Goal: Transaction & Acquisition: Obtain resource

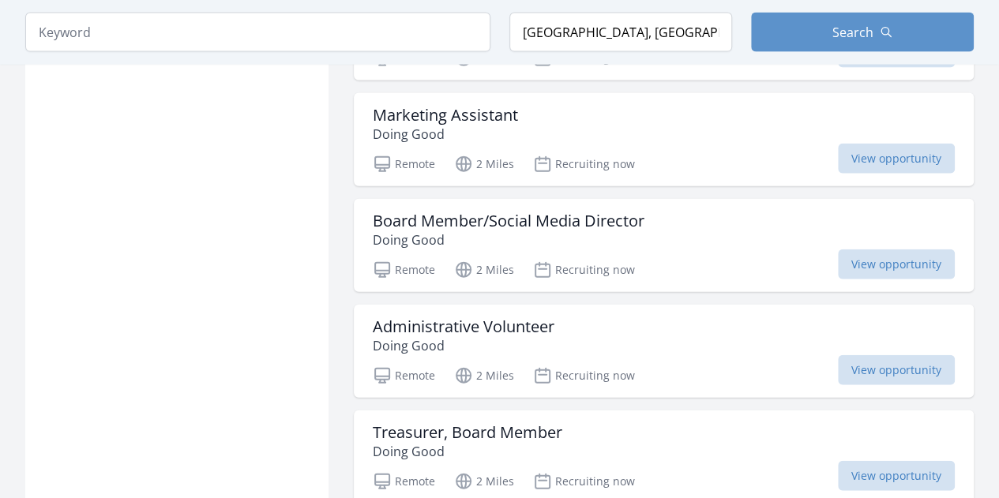
scroll to position [1744, 0]
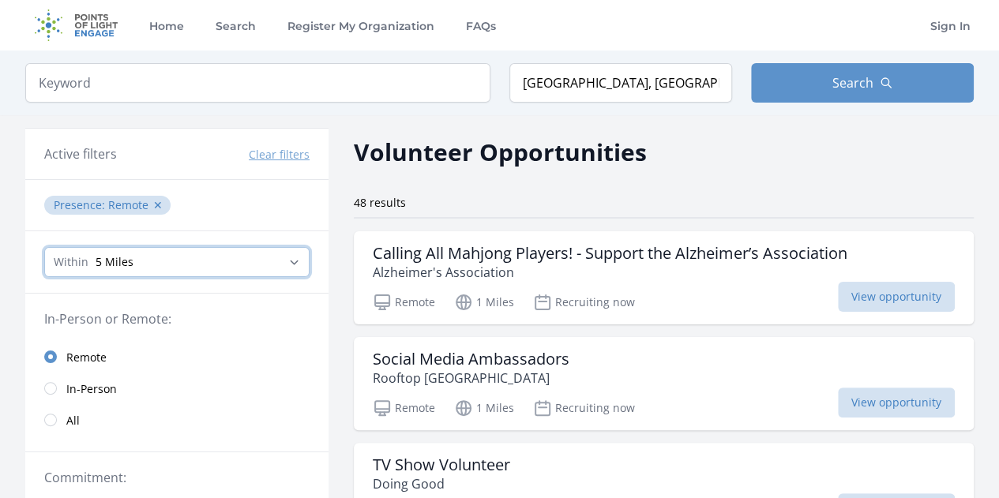
click at [273, 264] on select "Any distance , 5 Miles , 20 Miles , 50 Miles , 100 Miles" at bounding box center [176, 262] width 265 height 30
select select "all"
click at [44, 247] on select "Any distance , 5 Miles , 20 Miles , 50 Miles , 100 Miles" at bounding box center [176, 262] width 265 height 30
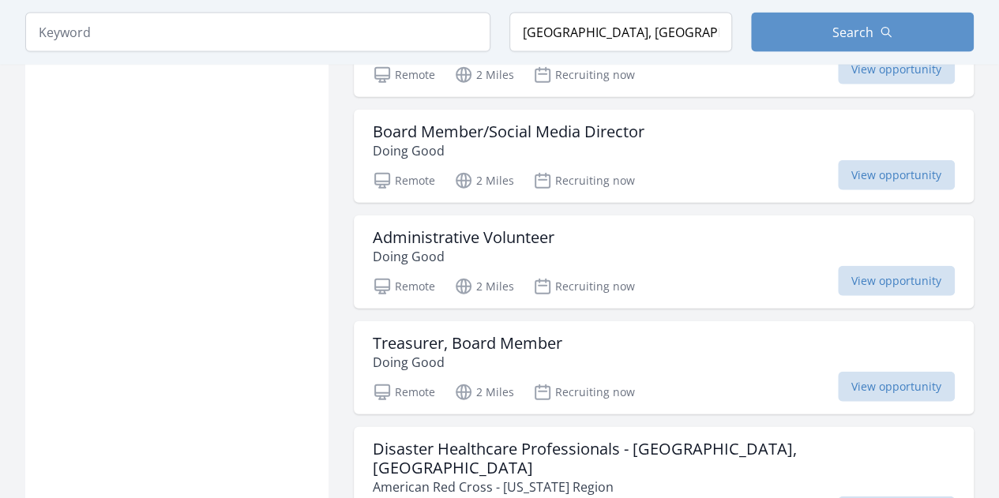
scroll to position [1851, 0]
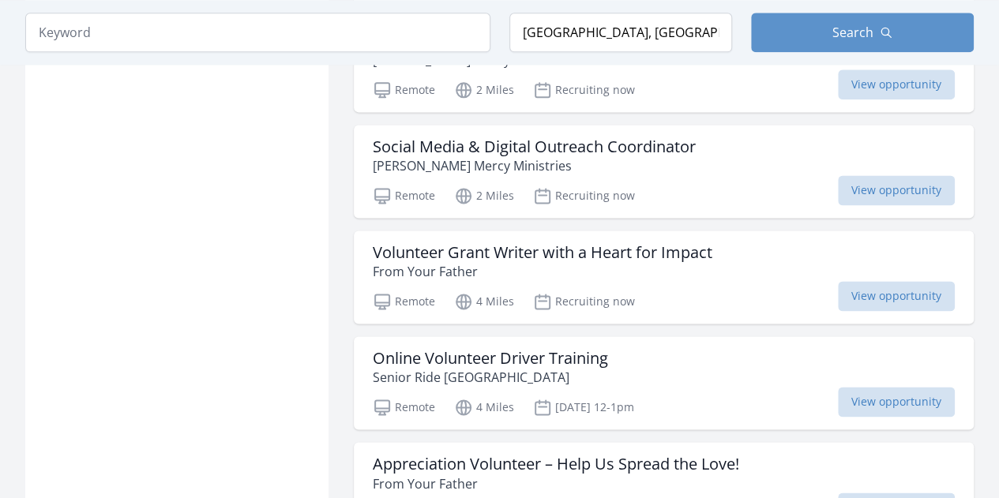
scroll to position [4081, 0]
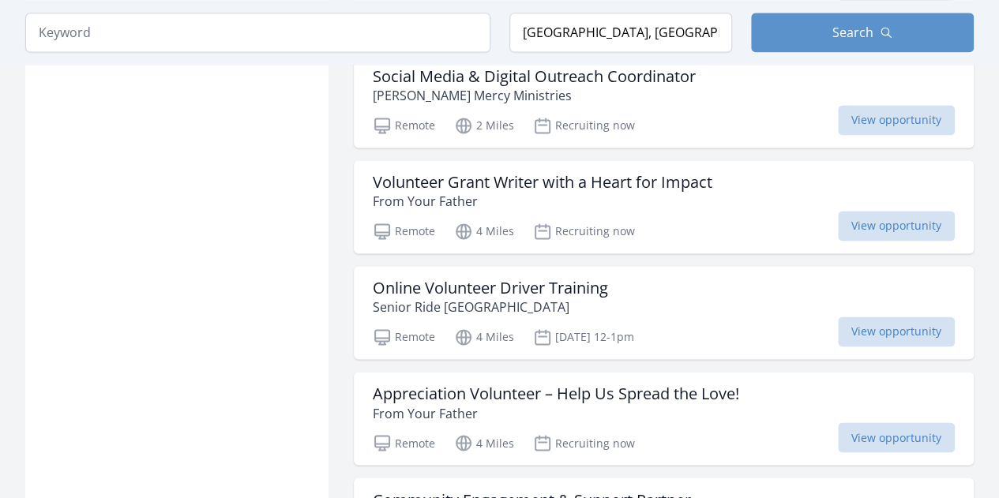
click at [679, 490] on h3 "Community Engagement & Support Partner" at bounding box center [532, 499] width 318 height 19
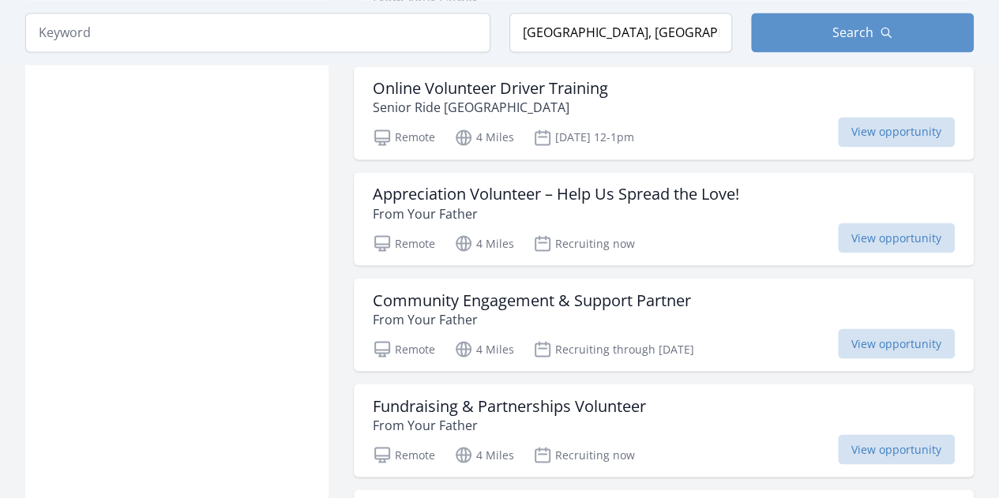
scroll to position [4320, 0]
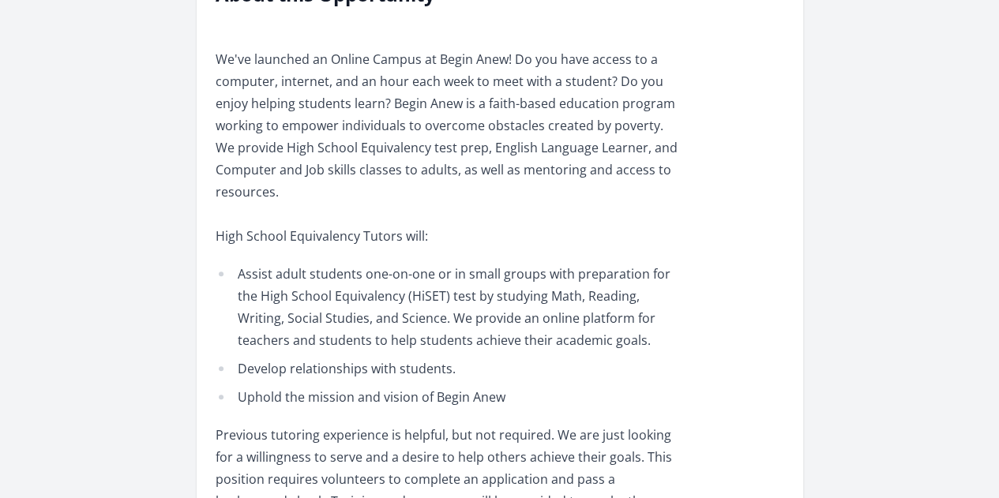
scroll to position [517, 0]
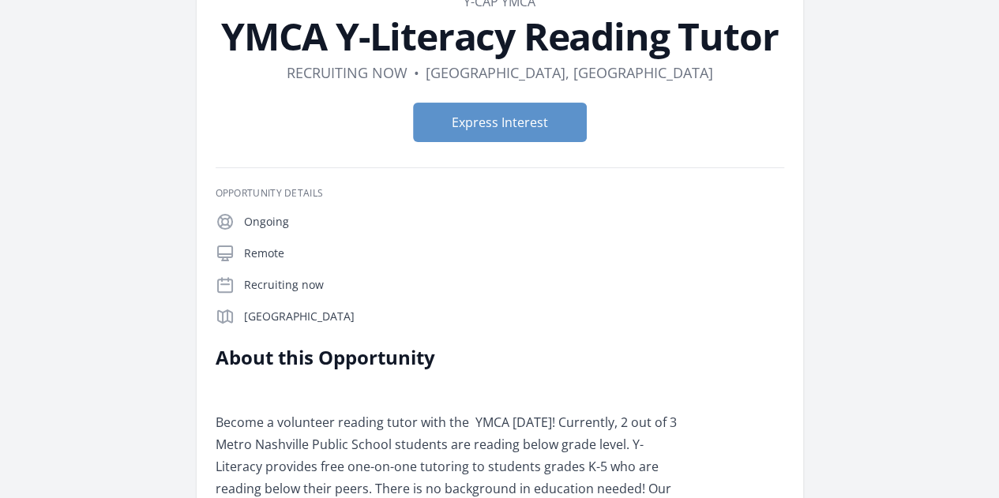
scroll to position [77, 0]
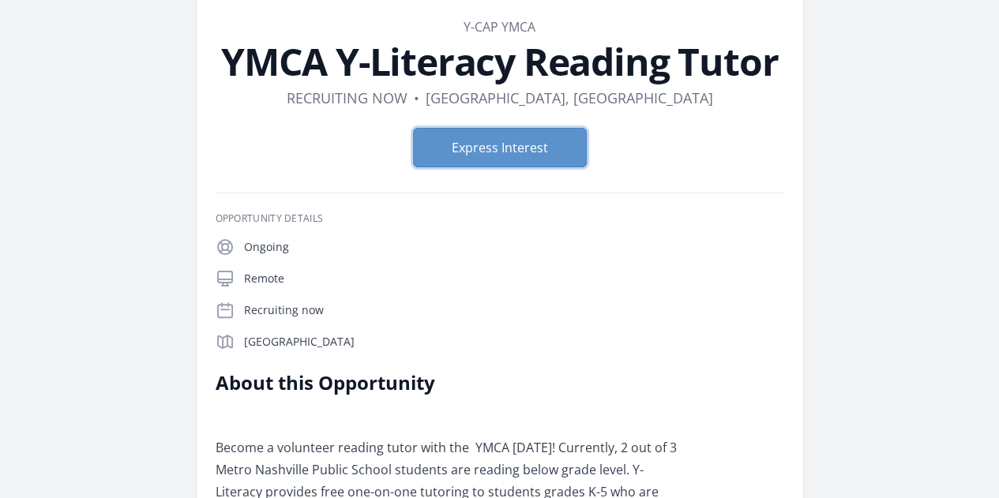
click at [539, 140] on button "Express Interest" at bounding box center [500, 147] width 174 height 39
